Goal: Find specific page/section: Find specific page/section

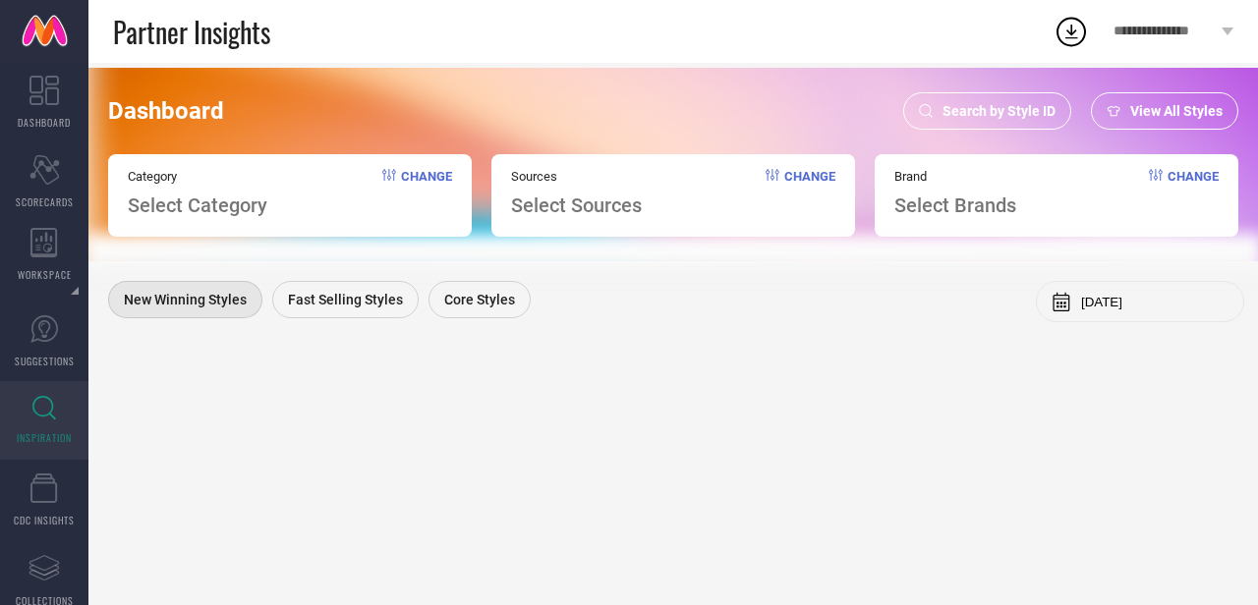
click at [989, 105] on span "Search by Style ID" at bounding box center [999, 111] width 113 height 16
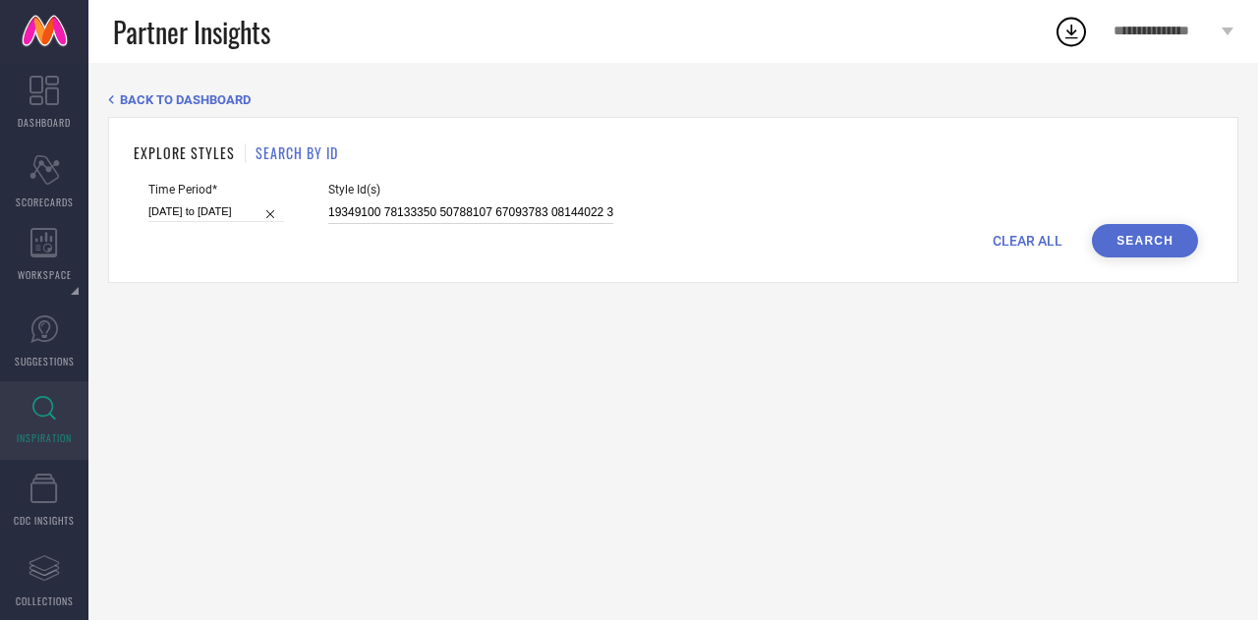
click at [523, 209] on input at bounding box center [470, 213] width 285 height 23
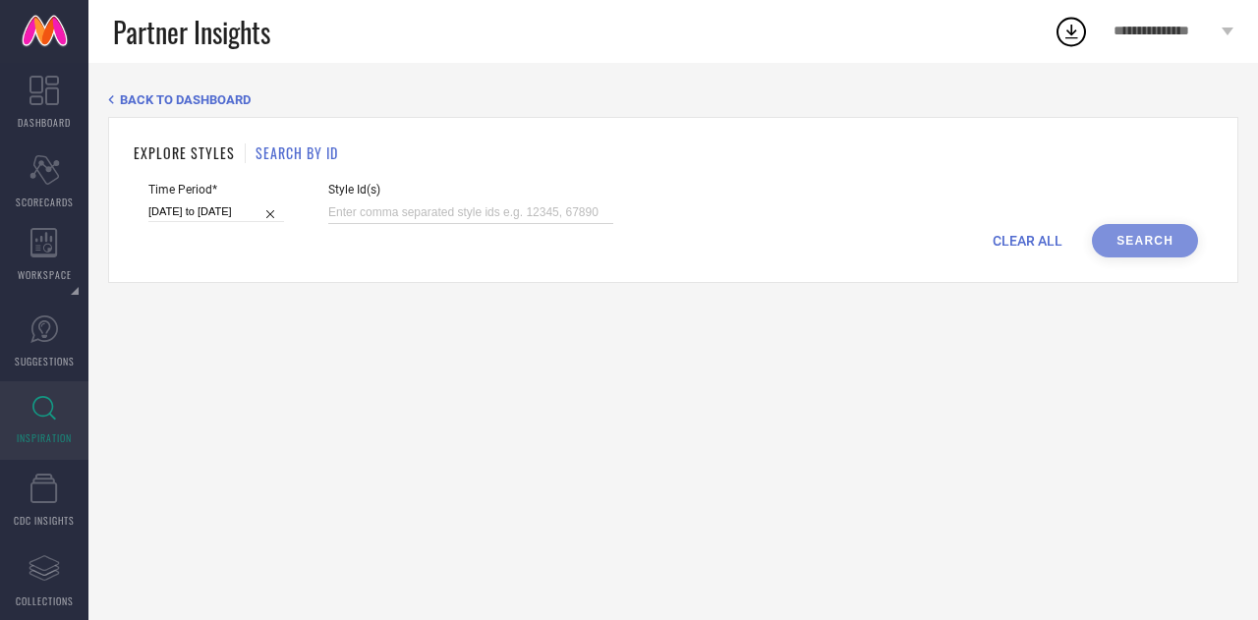
paste input "36218614 36057810 36057812 31774649 36339667 36837237 31774628 31888279 3467292…"
type input "36218614 36057810 36057812 31774649 36339667 36837237 31774628 31888279 3467292…"
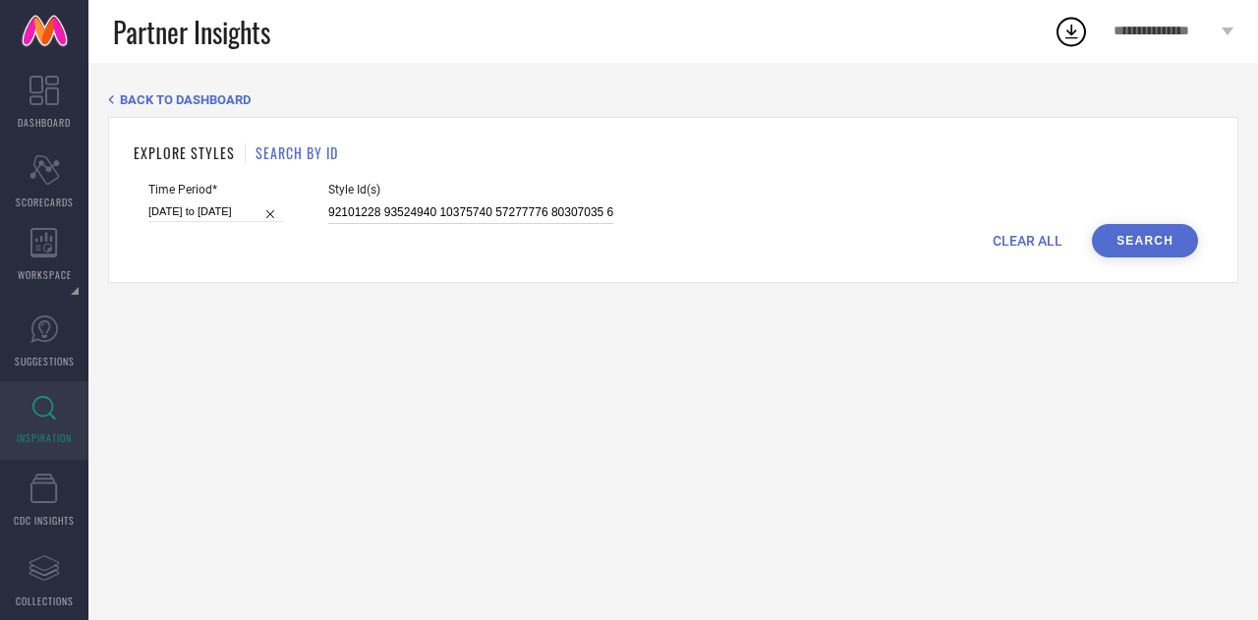
scroll to position [0, 29023]
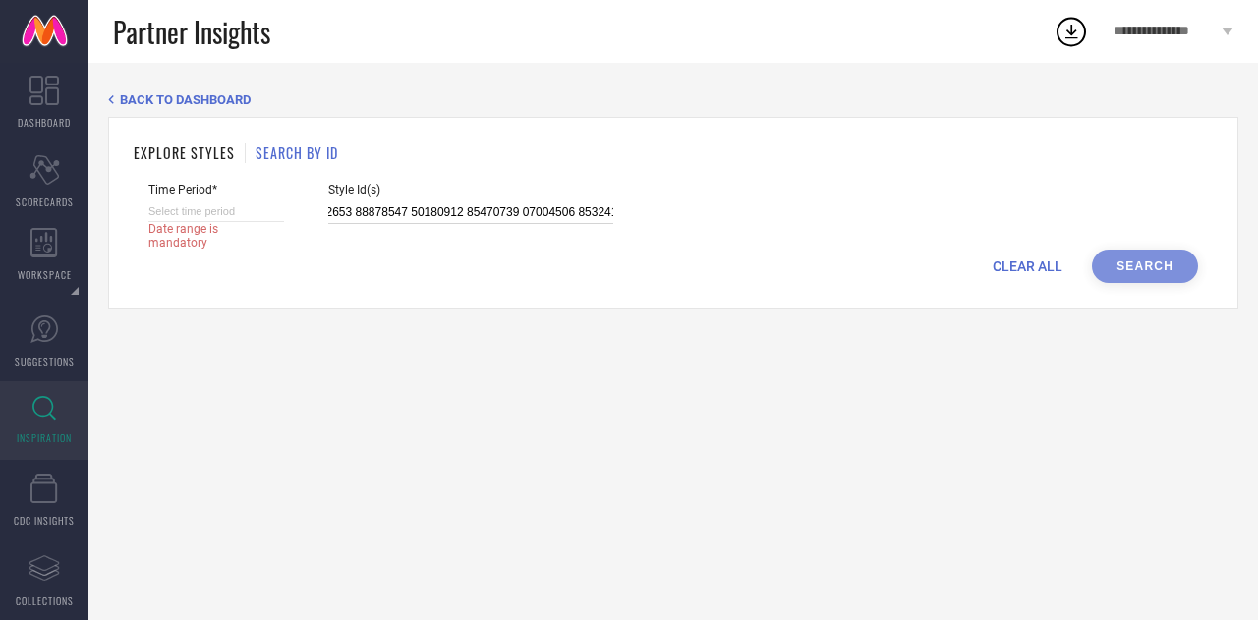
select select "8"
select select "2025"
select select "9"
select select "2025"
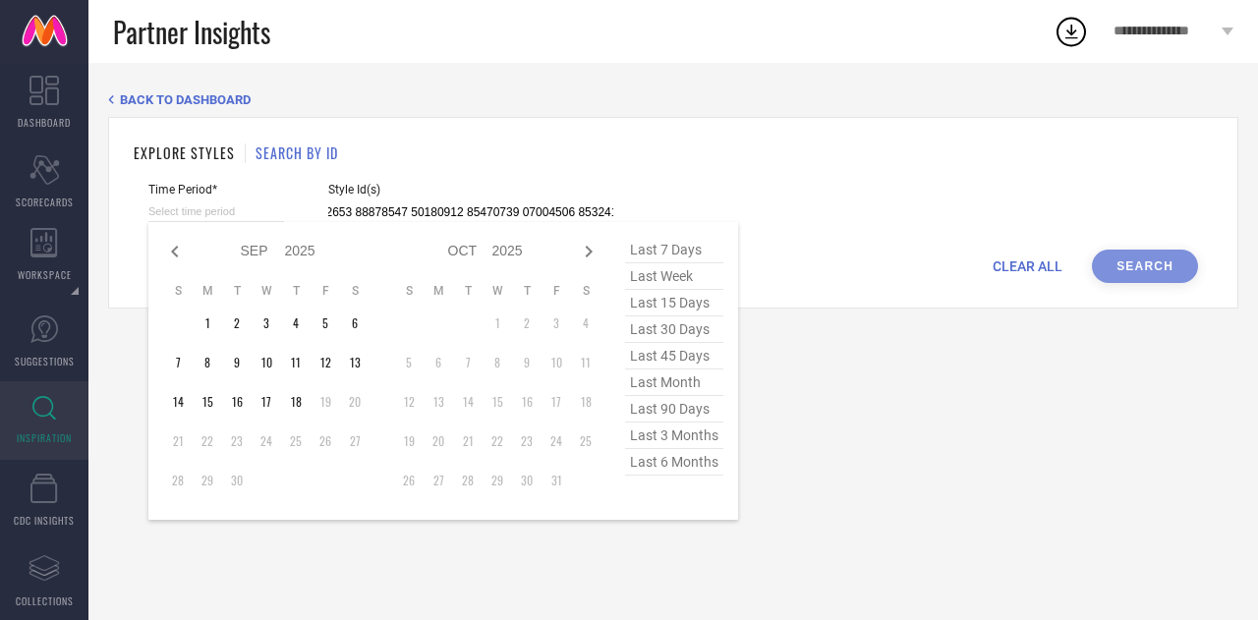
click at [231, 211] on input at bounding box center [216, 212] width 136 height 21
type input "After 18-09-2025"
click at [303, 411] on td "18" at bounding box center [295, 401] width 29 height 29
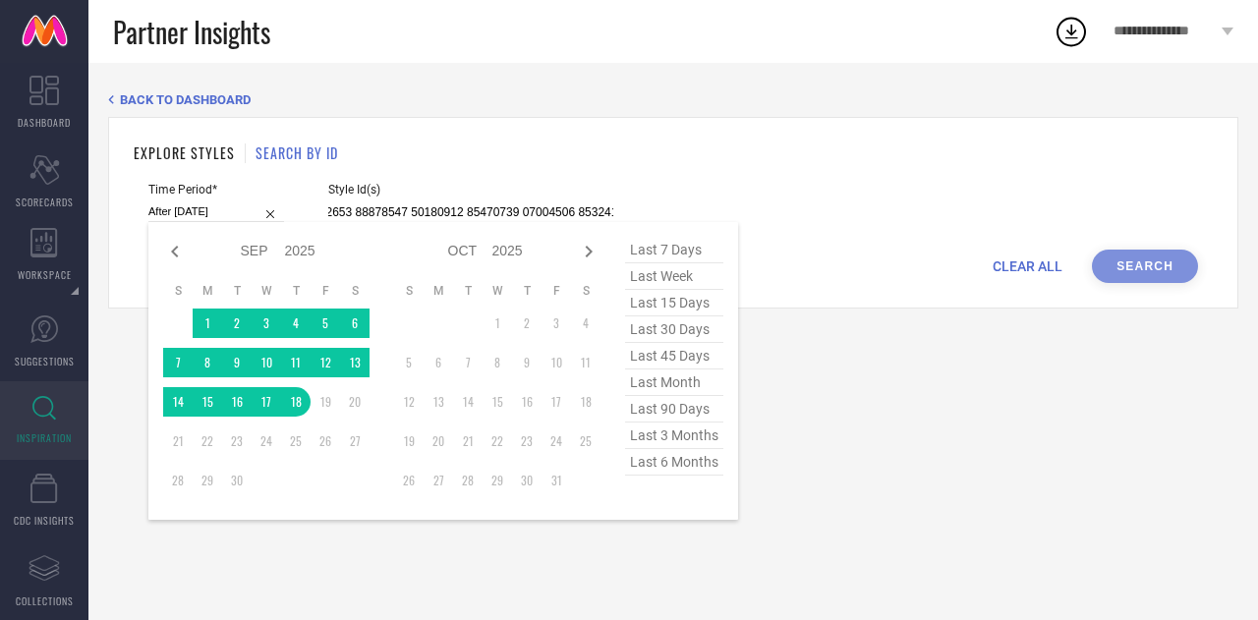
type input "36218614 36057810 36057812 31774649 36339667 36837237 31774628 31888279 3467292…"
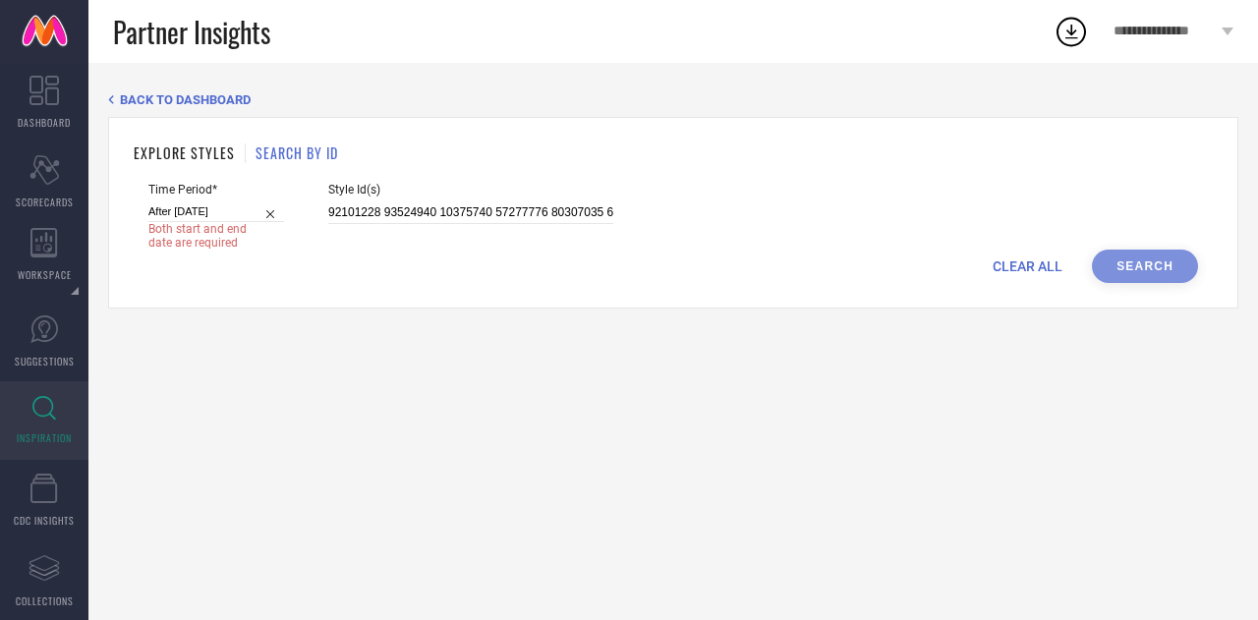
click at [822, 287] on div "EXPLORE STYLES SEARCH BY ID Time Period* After 18-09-2025 Both start and end da…" at bounding box center [673, 213] width 1130 height 192
click at [1154, 255] on div "CLEAR ALL Search" at bounding box center [673, 266] width 1050 height 33
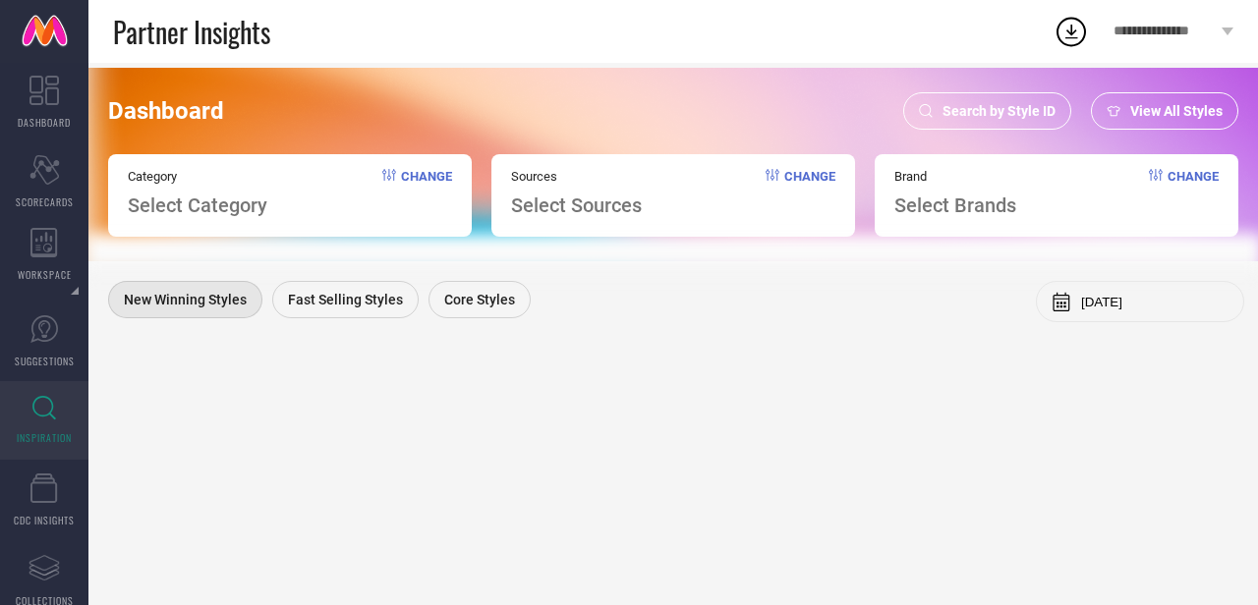
click at [982, 113] on span "Search by Style ID" at bounding box center [999, 111] width 113 height 16
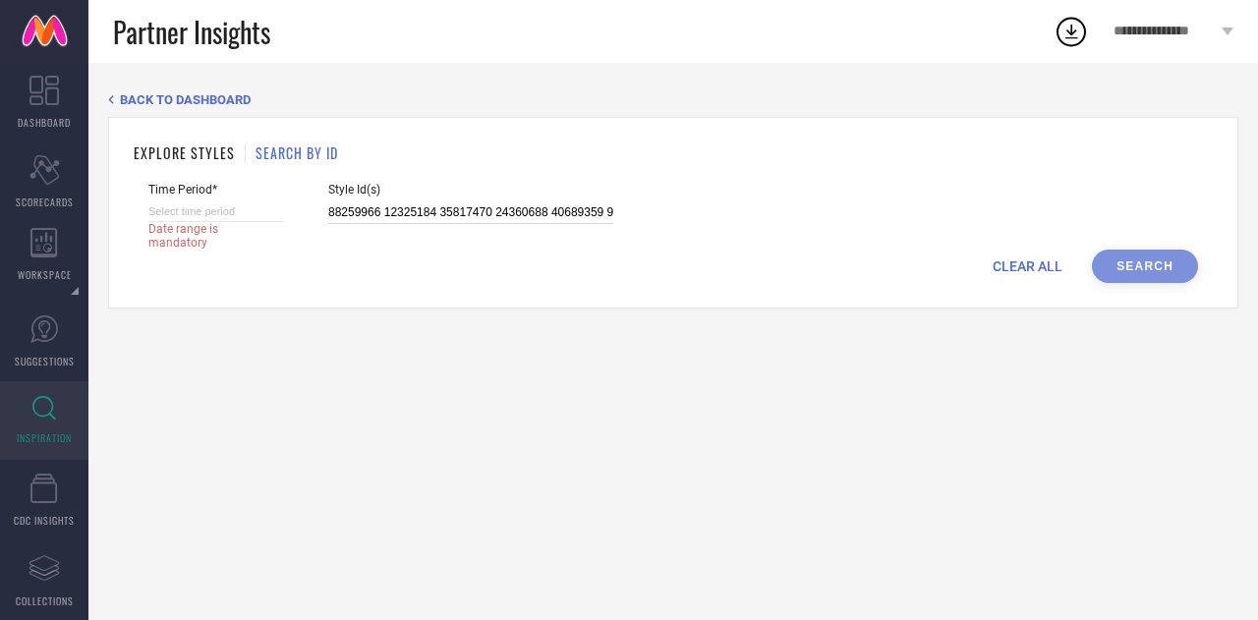
click at [384, 209] on input at bounding box center [470, 213] width 285 height 23
paste input "36218614 36057810 36057812 31774649 36339667 36837237 31774628 31888279 3467292…"
type input "36218614 36057810 36057812 31774649 36339667 36837237 31774628 31888279 3467292…"
select select "8"
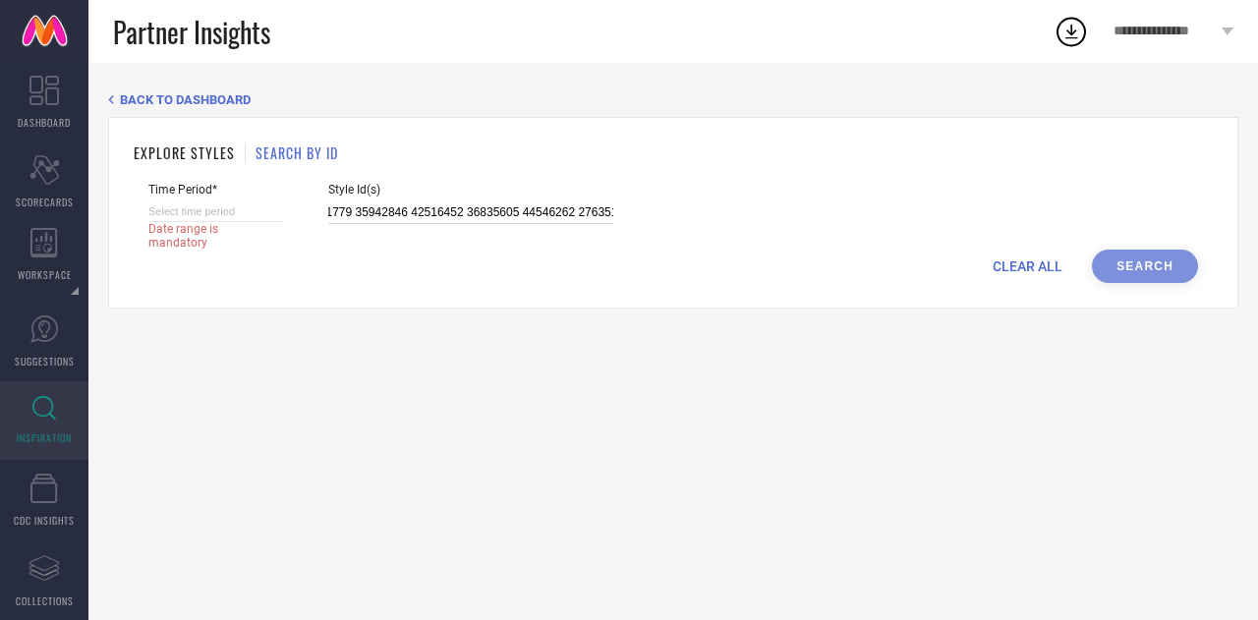
select select "2025"
select select "9"
select select "2025"
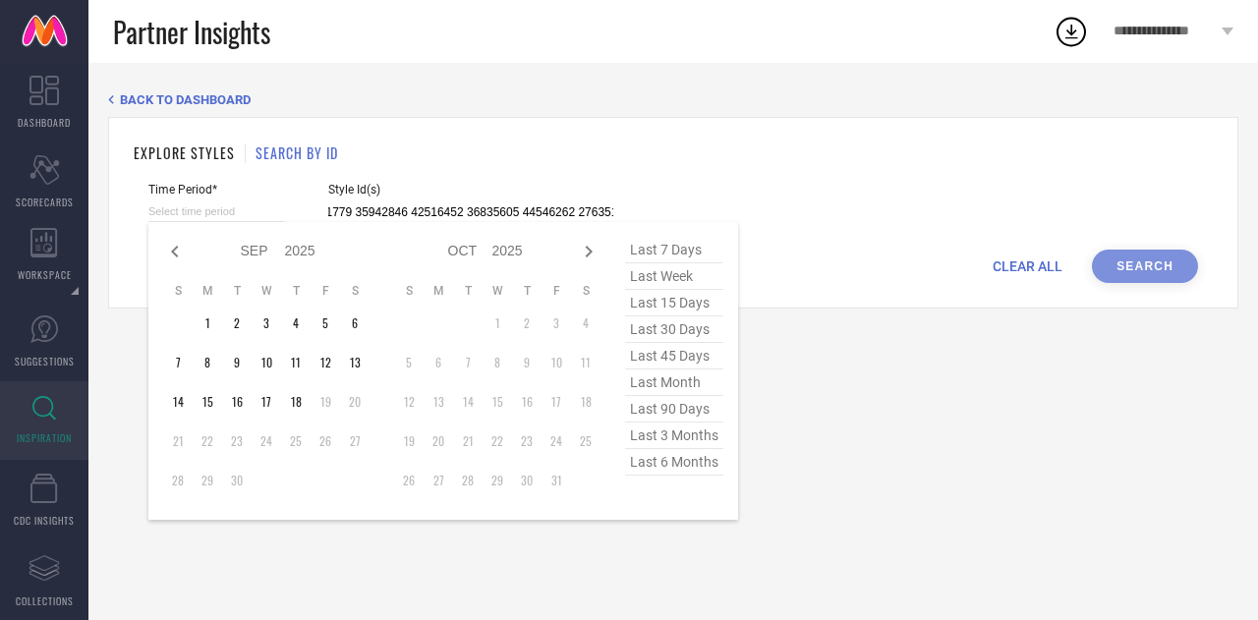
click at [215, 219] on input at bounding box center [216, 212] width 136 height 21
click at [274, 412] on td "17" at bounding box center [266, 401] width 29 height 29
type input "[DATE] to [DATE]"
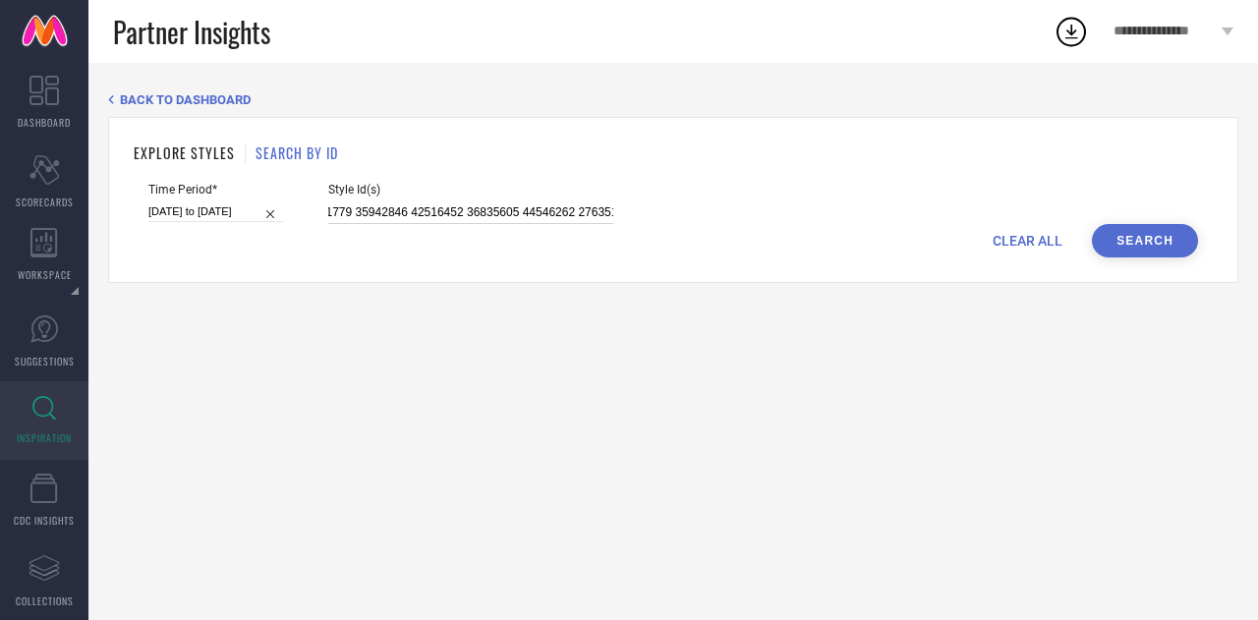
type input "36218614 36057810 36057812 31774649 36339667 36837237 31774628 31888279 3467292…"
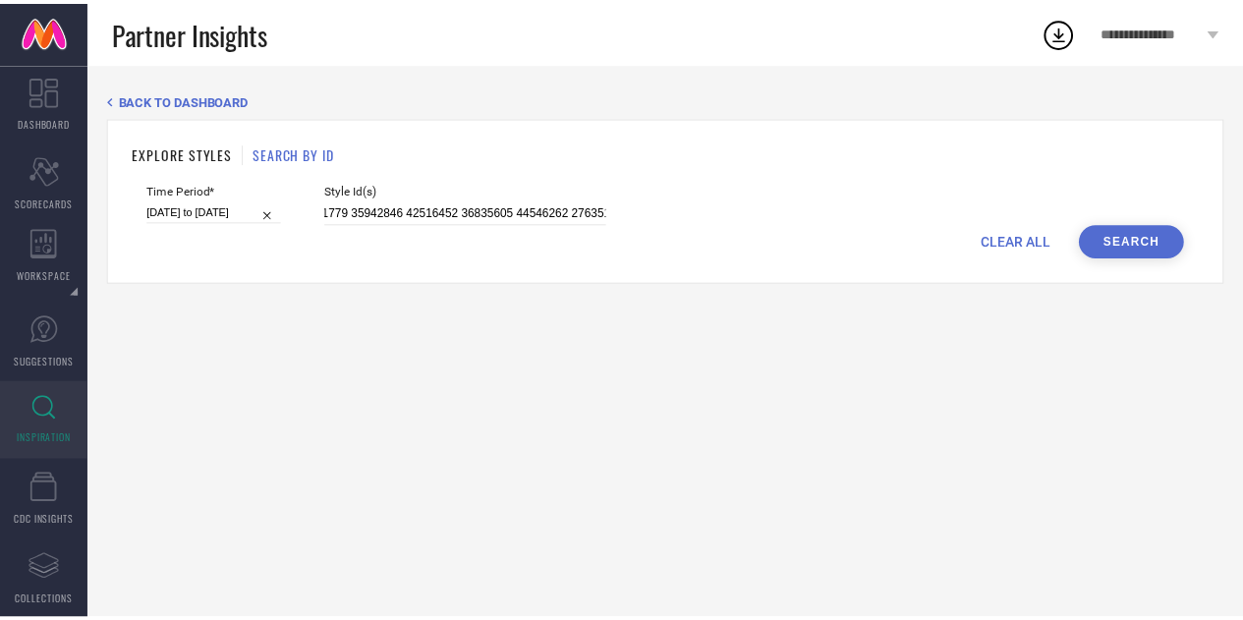
scroll to position [0, 0]
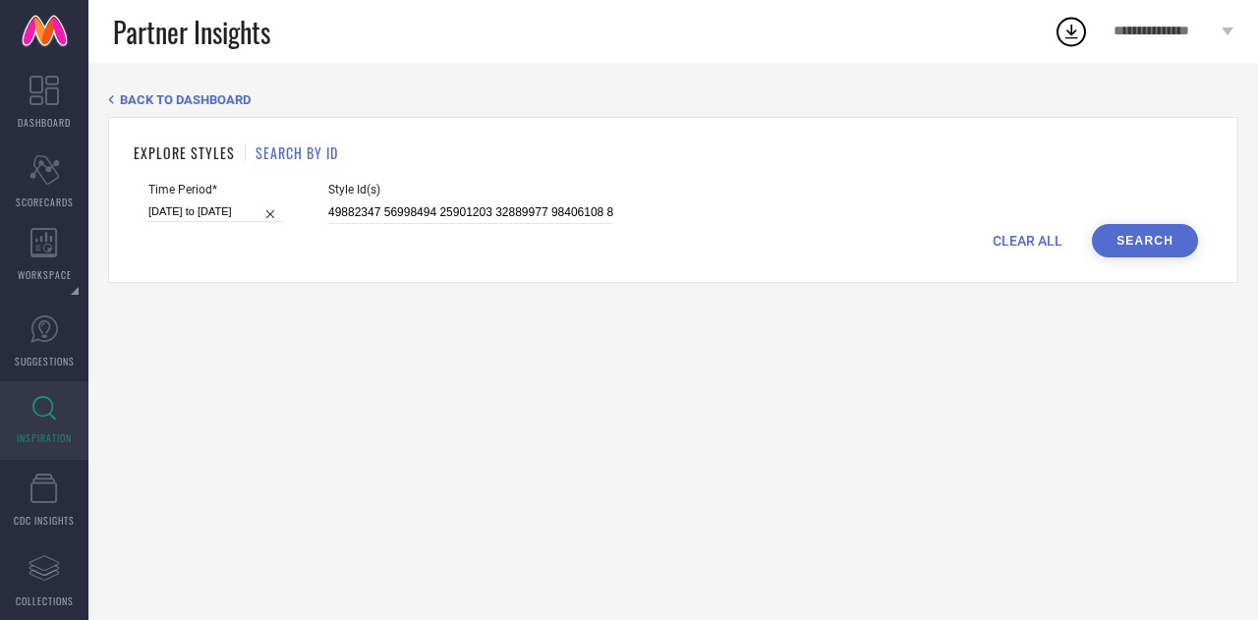
click at [1141, 242] on button "Search" at bounding box center [1145, 240] width 106 height 33
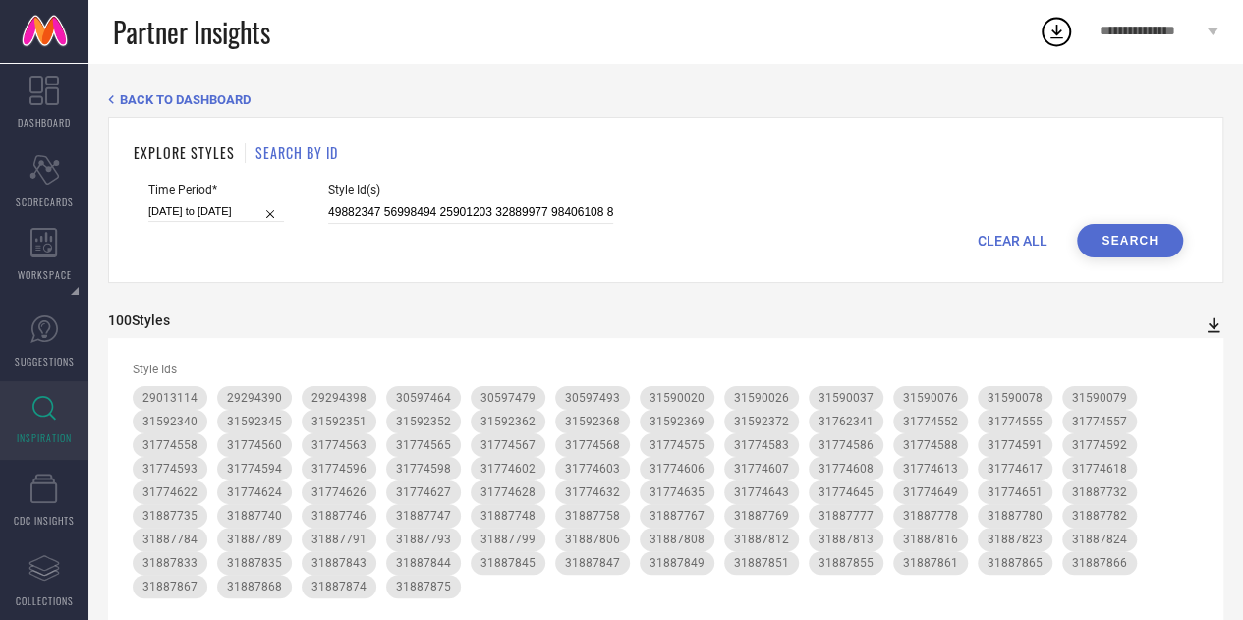
click at [1209, 329] on icon at bounding box center [1214, 326] width 20 height 20
click at [1189, 364] on span "PDF" at bounding box center [1193, 361] width 23 height 14
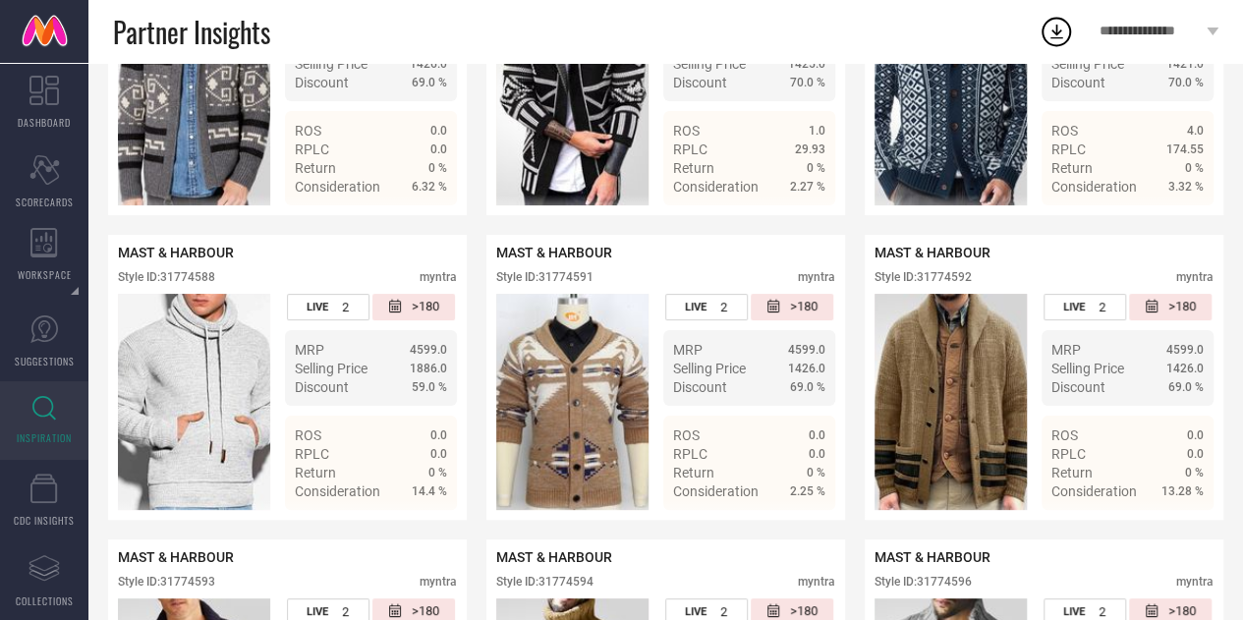
scroll to position [3761, 0]
